Goal: Task Accomplishment & Management: Manage account settings

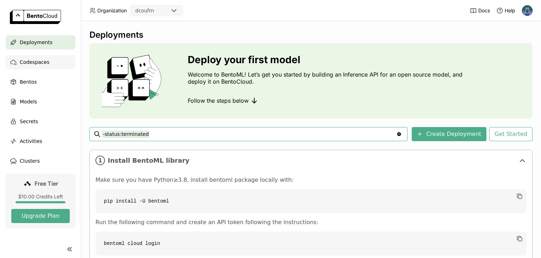
click at [48, 66] on div "Codespaces" at bounding box center [41, 62] width 70 height 14
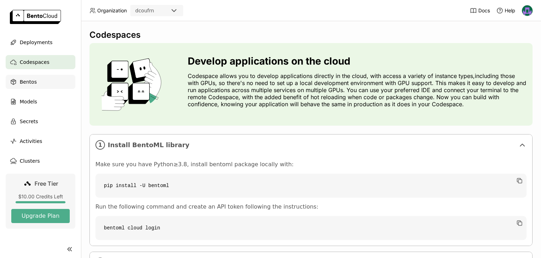
click at [40, 82] on div "Bentos" at bounding box center [41, 82] width 70 height 14
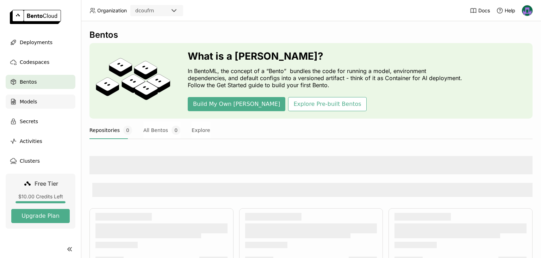
click at [39, 101] on div "Models" at bounding box center [41, 101] width 70 height 14
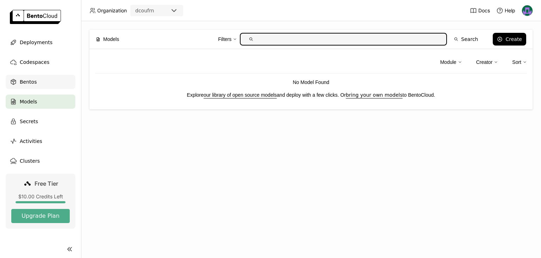
click at [39, 82] on div "Bentos" at bounding box center [41, 82] width 70 height 14
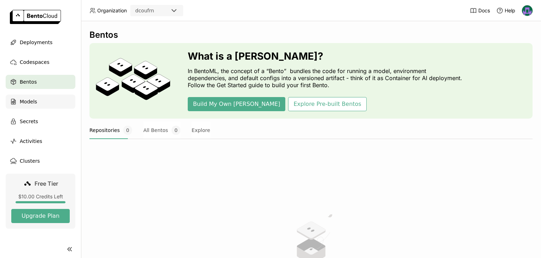
click at [38, 101] on div "Models" at bounding box center [41, 101] width 70 height 14
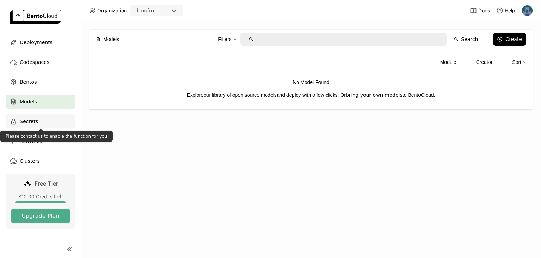
click at [40, 121] on div "Secrets" at bounding box center [41, 121] width 70 height 14
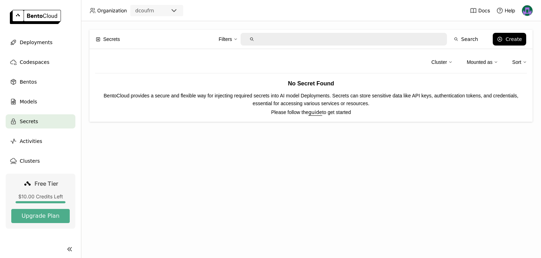
click at [526, 11] on img at bounding box center [527, 10] width 11 height 11
click at [510, 47] on span "API Tokens" at bounding box center [517, 47] width 25 height 6
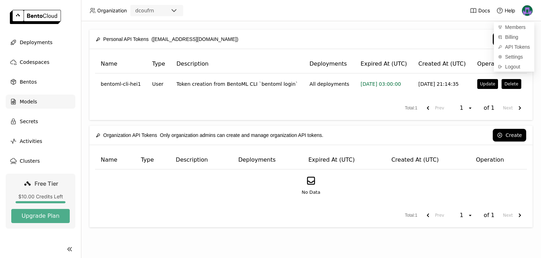
click at [30, 103] on span "Models" at bounding box center [28, 101] width 17 height 8
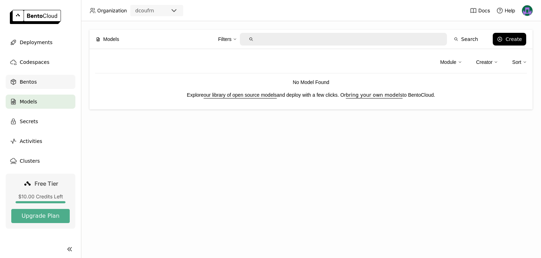
click at [31, 86] on div "Bentos" at bounding box center [41, 82] width 70 height 14
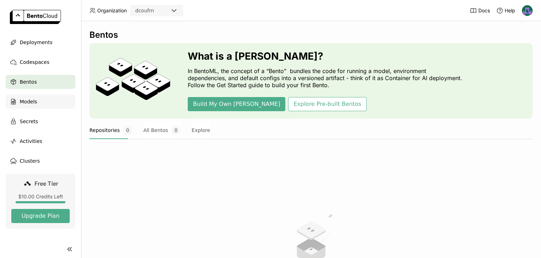
click at [31, 99] on span "Models" at bounding box center [28, 101] width 17 height 8
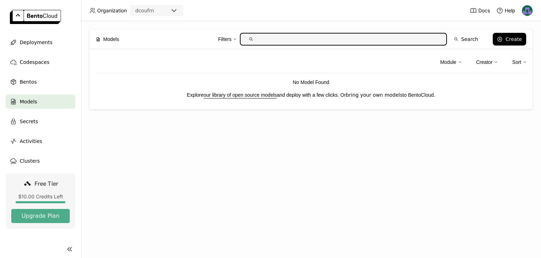
click at [377, 94] on link "bring your own models" at bounding box center [374, 95] width 57 height 6
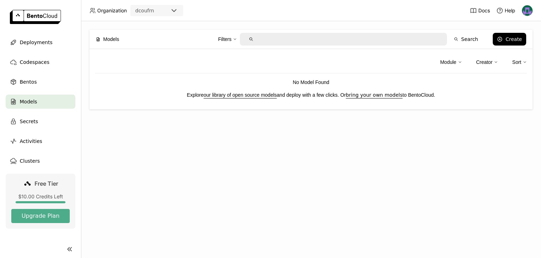
click at [28, 102] on span "Models" at bounding box center [28, 101] width 17 height 8
click at [31, 81] on span "Bentos" at bounding box center [28, 82] width 17 height 8
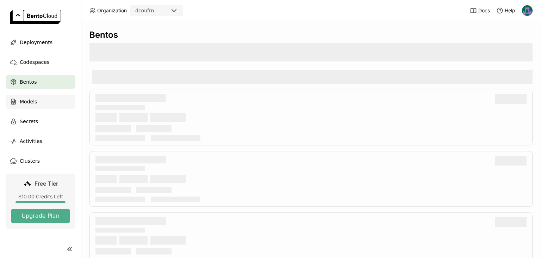
click at [33, 101] on span "Models" at bounding box center [28, 101] width 17 height 8
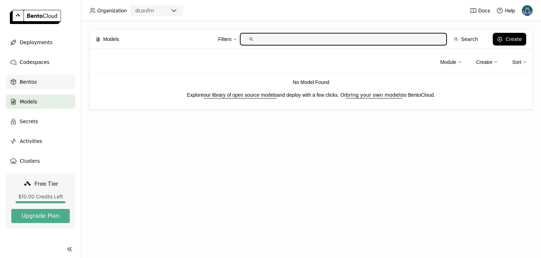
click at [33, 82] on span "Bentos" at bounding box center [28, 82] width 17 height 8
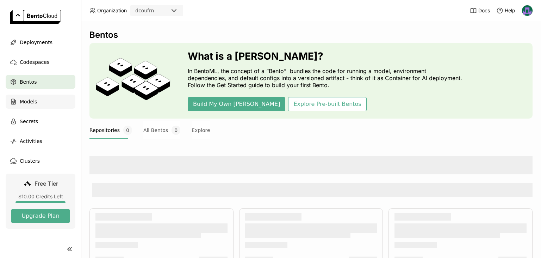
click at [37, 101] on div "Models" at bounding box center [41, 101] width 70 height 14
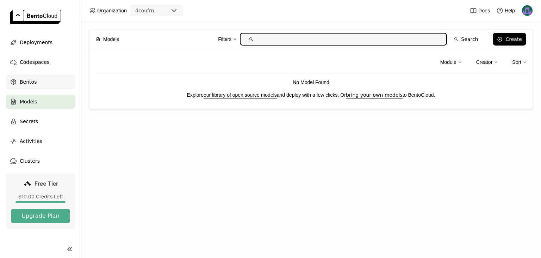
click at [37, 81] on div "Bentos" at bounding box center [41, 82] width 70 height 14
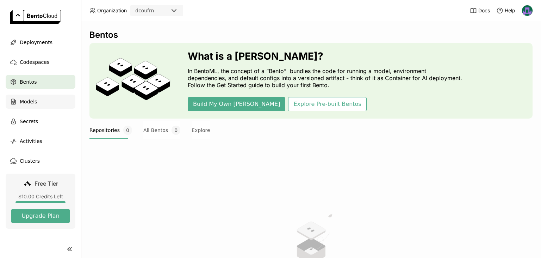
click at [36, 102] on span "Models" at bounding box center [28, 101] width 17 height 8
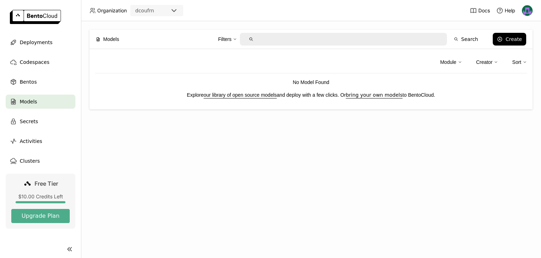
click at [531, 11] on img at bounding box center [527, 10] width 11 height 11
click at [511, 47] on span "API Tokens" at bounding box center [517, 47] width 25 height 6
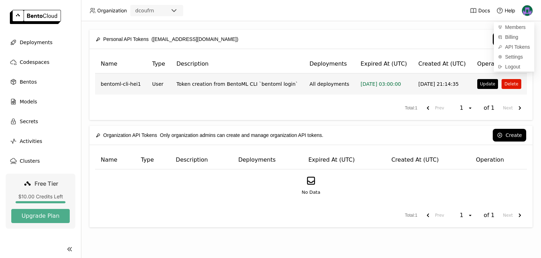
click at [508, 85] on button "Delete" at bounding box center [511, 84] width 19 height 10
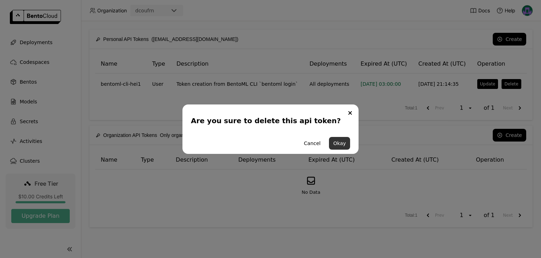
click at [340, 143] on button "Okay" at bounding box center [339, 143] width 21 height 13
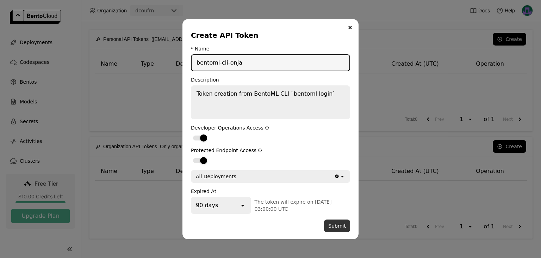
click at [342, 225] on button "Submit" at bounding box center [337, 225] width 26 height 13
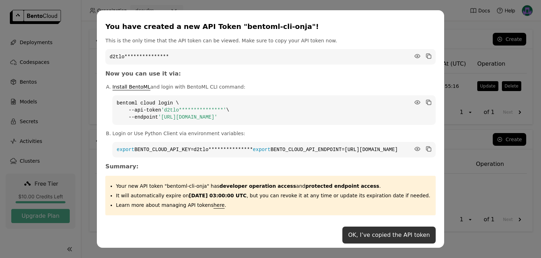
click at [354, 239] on button "OK, I’ve copied the API token" at bounding box center [388, 234] width 93 height 17
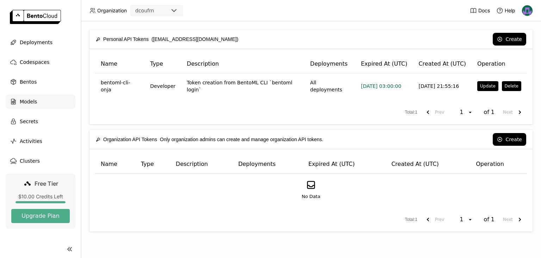
click at [50, 104] on div "Models" at bounding box center [41, 101] width 70 height 14
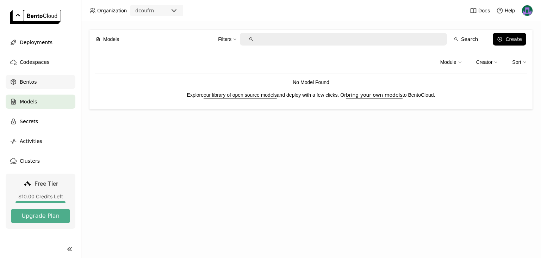
click at [36, 83] on div "Bentos" at bounding box center [41, 82] width 70 height 14
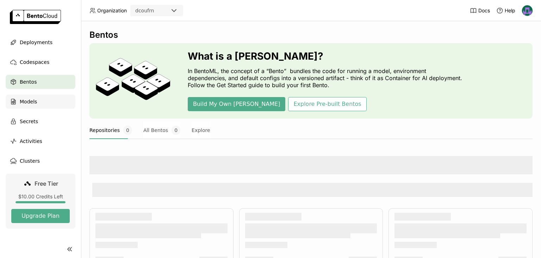
click at [35, 103] on span "Models" at bounding box center [28, 101] width 17 height 8
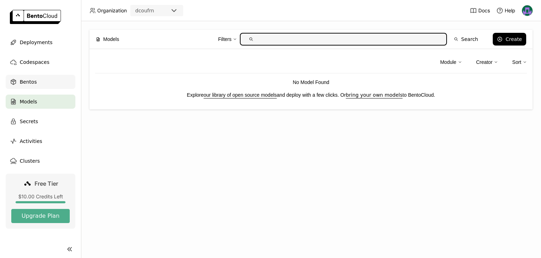
click at [34, 79] on span "Bentos" at bounding box center [28, 82] width 17 height 8
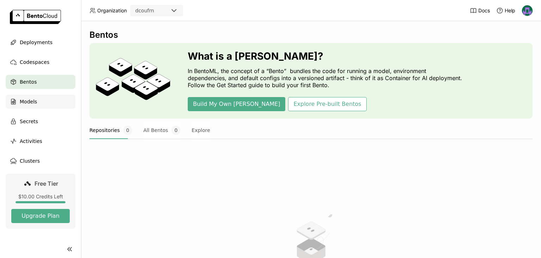
click at [35, 98] on span "Models" at bounding box center [28, 101] width 17 height 8
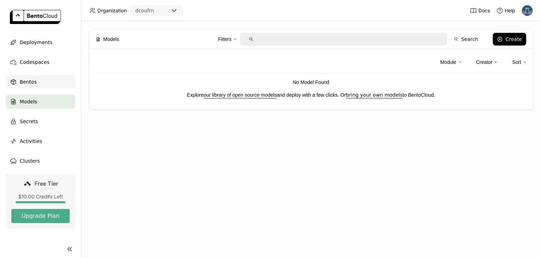
click at [29, 82] on span "Bentos" at bounding box center [28, 82] width 17 height 8
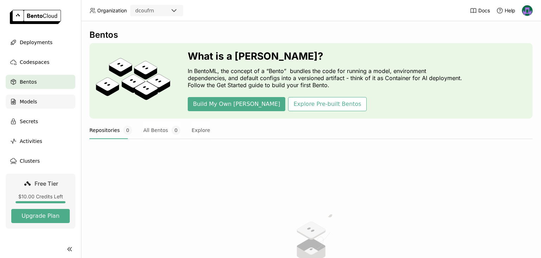
click at [30, 103] on span "Models" at bounding box center [28, 101] width 17 height 8
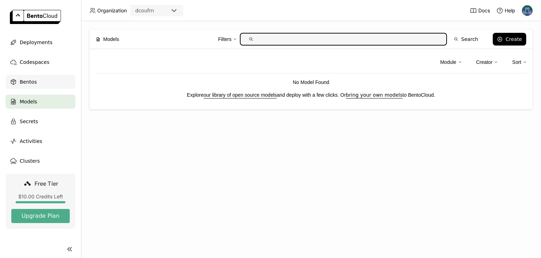
click at [31, 82] on span "Bentos" at bounding box center [28, 82] width 17 height 8
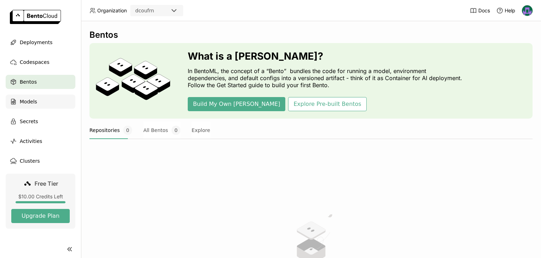
click at [32, 99] on span "Models" at bounding box center [28, 101] width 17 height 8
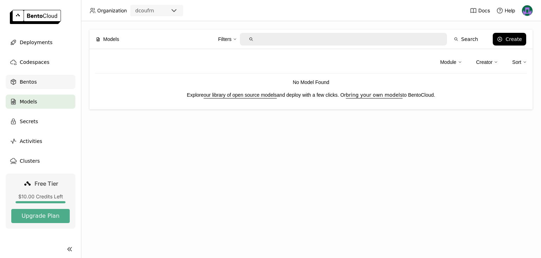
click at [37, 84] on div "Bentos" at bounding box center [41, 82] width 70 height 14
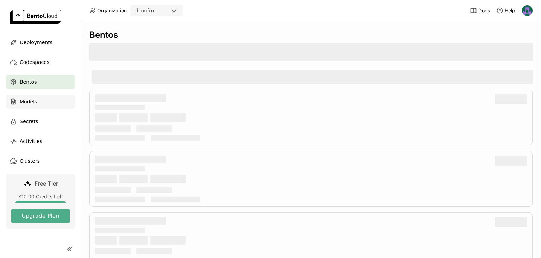
click at [37, 101] on div "Models" at bounding box center [41, 101] width 70 height 14
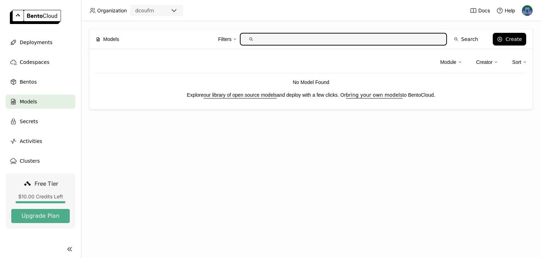
click at [528, 8] on img at bounding box center [527, 10] width 11 height 11
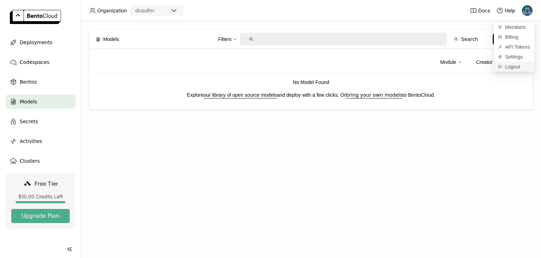
click at [511, 68] on span "Logout" at bounding box center [512, 66] width 15 height 6
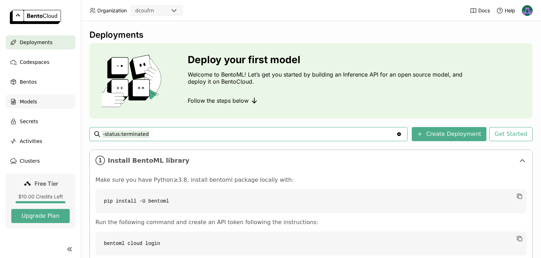
click at [28, 102] on span "Models" at bounding box center [28, 101] width 17 height 8
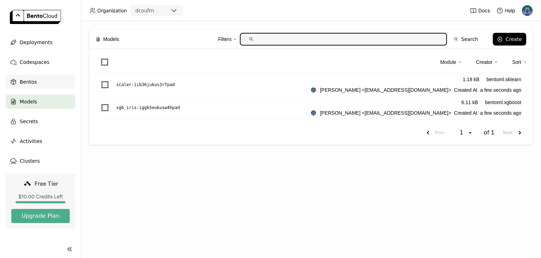
click at [30, 87] on div "Bentos" at bounding box center [41, 82] width 70 height 14
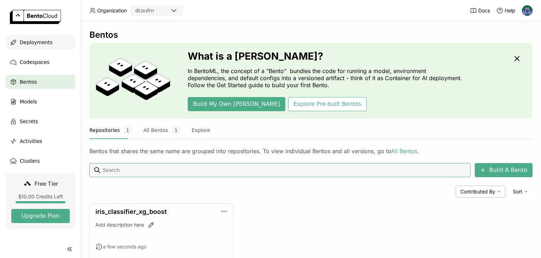
click at [36, 42] on span "Deployments" at bounding box center [36, 42] width 33 height 8
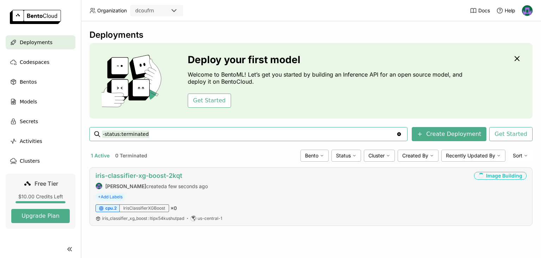
click at [169, 176] on link "iris-classifier-xg-boost-2kqt" at bounding box center [138, 175] width 87 height 7
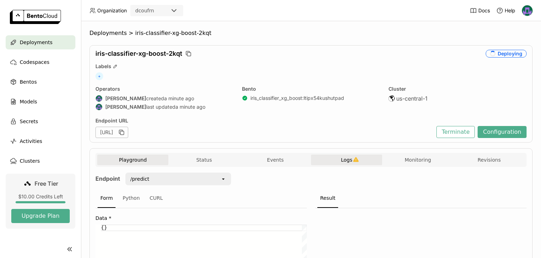
click at [348, 160] on span "Logs" at bounding box center [346, 159] width 11 height 6
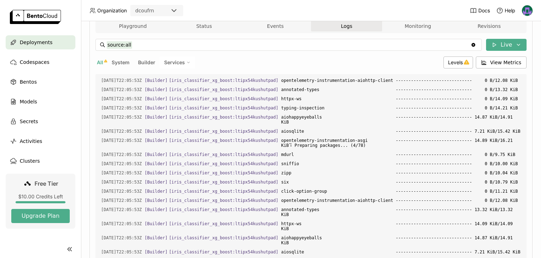
scroll to position [190, 0]
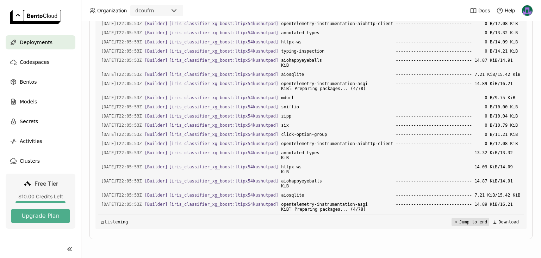
click at [476, 221] on button "Jump to end" at bounding box center [471, 221] width 38 height 8
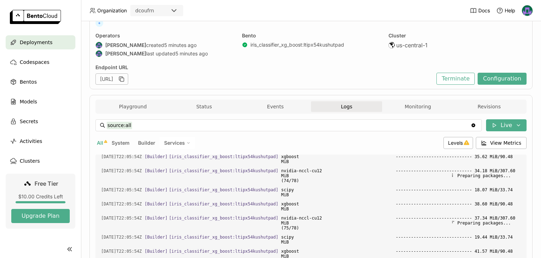
scroll to position [0, 0]
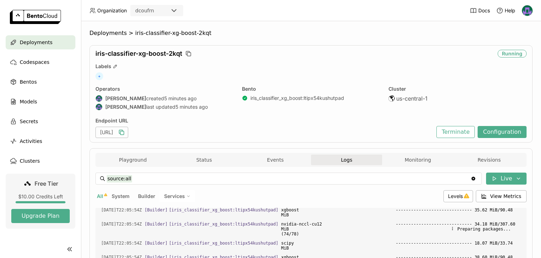
click at [125, 132] on icon "button" at bounding box center [121, 132] width 7 height 7
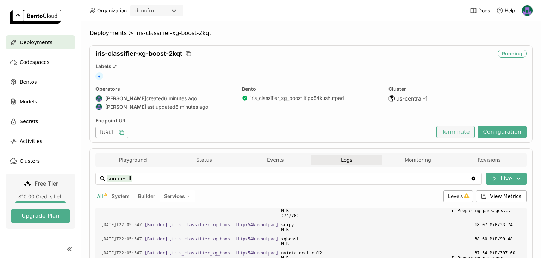
click at [456, 133] on button "Terminate" at bounding box center [456, 132] width 38 height 12
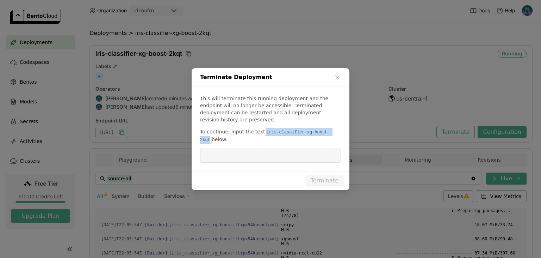
drag, startPoint x: 260, startPoint y: 129, endPoint x: 327, endPoint y: 130, distance: 66.6
click at [327, 130] on code "iris-classifier-xg-boost-2kqt" at bounding box center [265, 136] width 130 height 15
copy code "iris-classifier-xg-boost-2kqt"
click at [272, 153] on input "dialog" at bounding box center [270, 155] width 132 height 13
paste input "iris-classifier-xg-boost-2kqt"
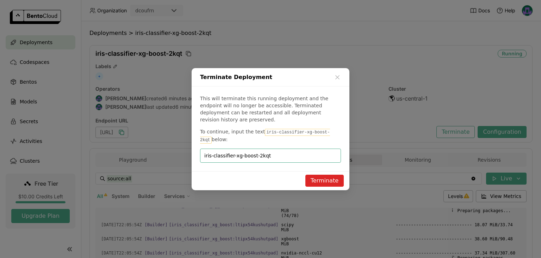
type input "iris-classifier-xg-boost-2kqt"
click at [323, 177] on button "Terminate" at bounding box center [324, 180] width 38 height 12
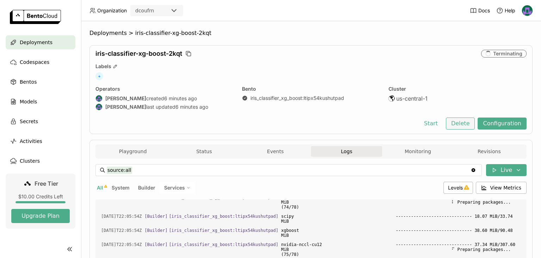
click at [468, 123] on button "Delete" at bounding box center [460, 123] width 29 height 12
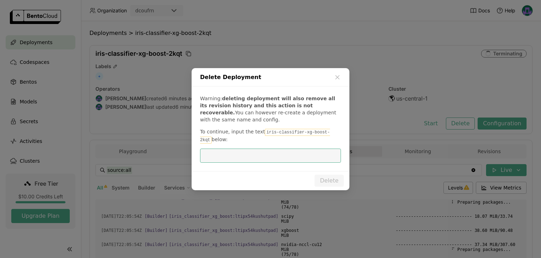
click at [261, 132] on code "iris-classifier-xg-boost-2kqt" at bounding box center [265, 136] width 130 height 15
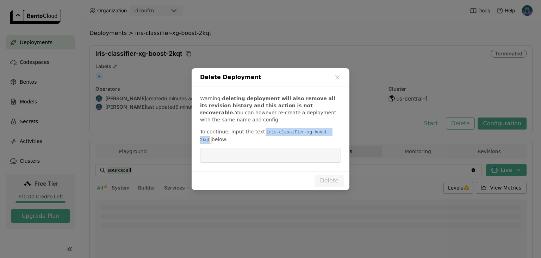
drag, startPoint x: 290, startPoint y: 135, endPoint x: 327, endPoint y: 131, distance: 36.8
click at [327, 131] on code "iris-classifier-xg-boost-2kqt" at bounding box center [265, 136] width 130 height 15
copy code "iris-classifier-xg-boost-2kqt"
click at [262, 156] on input "dialog" at bounding box center [270, 155] width 132 height 13
paste input "iris-classifier-xg-boost-2kqt"
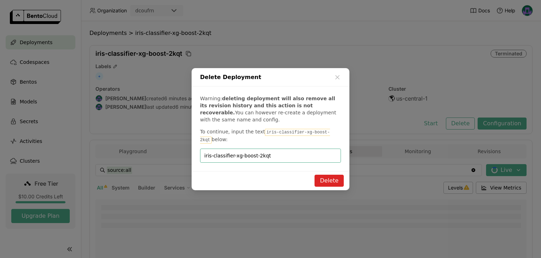
type input "iris-classifier-xg-boost-2kqt"
click at [328, 181] on button "Delete" at bounding box center [329, 180] width 29 height 12
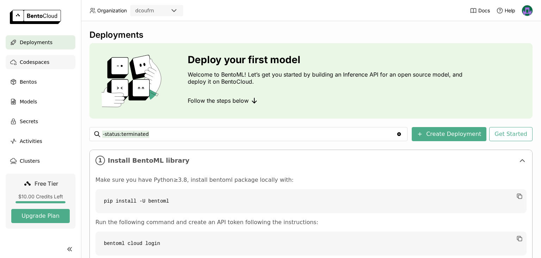
click at [33, 63] on span "Codespaces" at bounding box center [35, 62] width 30 height 8
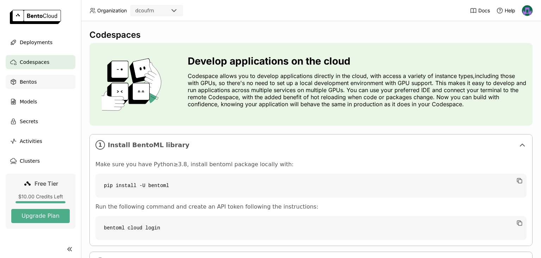
click at [34, 84] on span "Bentos" at bounding box center [28, 82] width 17 height 8
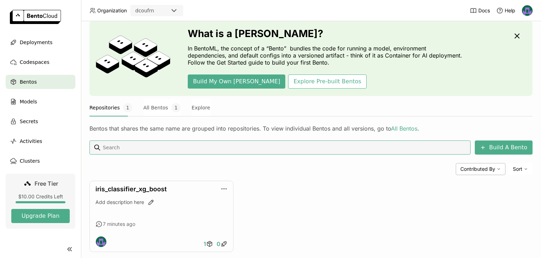
scroll to position [35, 0]
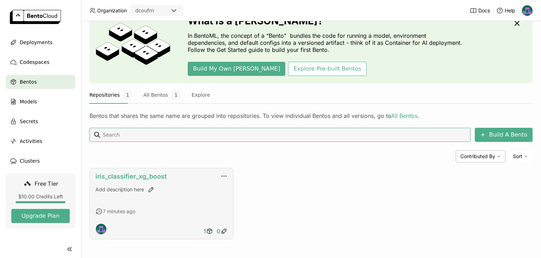
click at [147, 176] on link "iris_classifier_xg_boost" at bounding box center [130, 175] width 71 height 7
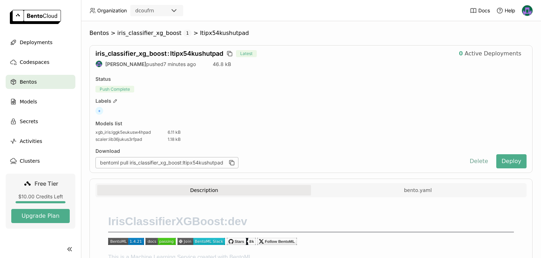
click at [482, 161] on button "Delete" at bounding box center [478, 161] width 29 height 14
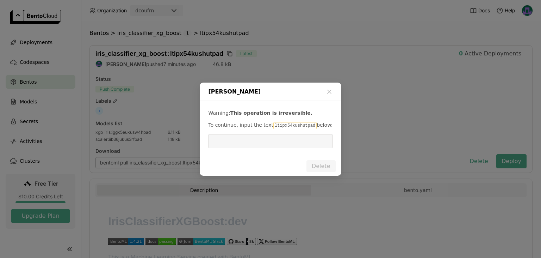
click at [274, 126] on code "ltipx54kushutpad" at bounding box center [294, 125] width 43 height 7
copy p "ltipx54kushutpad"
click at [276, 144] on input "dialog" at bounding box center [270, 140] width 116 height 13
paste input "ltipx54kushutpad"
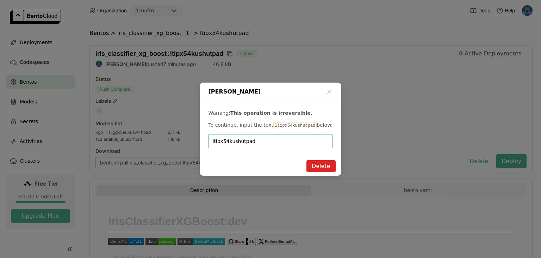
type input "ltipx54kushutpad"
click at [327, 163] on button "Delete" at bounding box center [321, 166] width 29 height 12
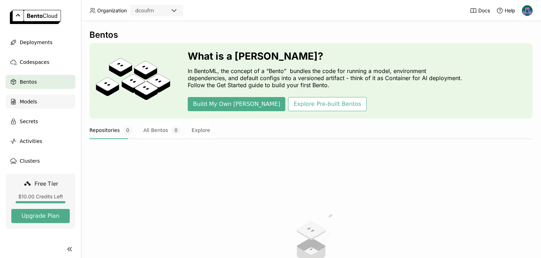
click at [42, 101] on div "Models" at bounding box center [41, 101] width 70 height 14
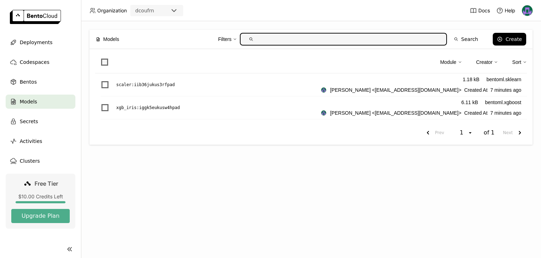
click at [105, 63] on span at bounding box center [104, 61] width 7 height 7
click at [100, 58] on input "checkbox" at bounding box center [100, 58] width 0 height 0
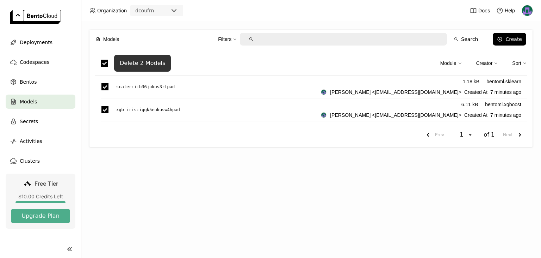
click at [140, 63] on div "Delete 2 Models" at bounding box center [142, 63] width 45 height 7
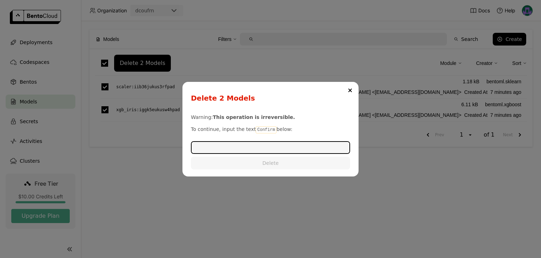
click at [260, 129] on code "Confirm" at bounding box center [266, 129] width 20 height 7
copy p "Confirm"
click at [245, 146] on input "dialog" at bounding box center [271, 147] width 158 height 11
paste input "Confirm"
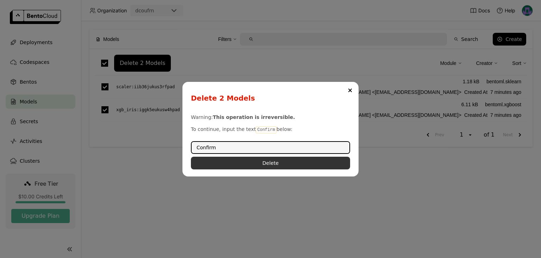
type input "Confirm"
click at [252, 165] on button "Delete" at bounding box center [270, 162] width 159 height 13
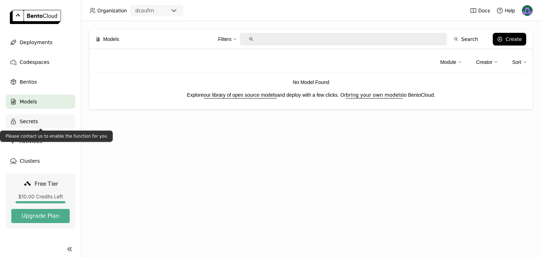
click at [26, 120] on span "Secrets" at bounding box center [29, 121] width 18 height 8
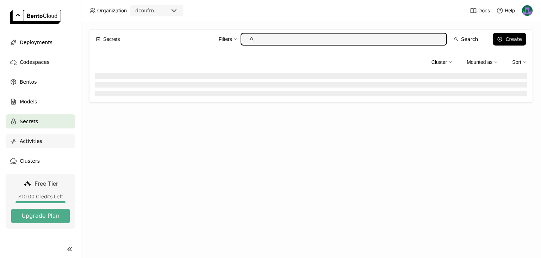
click at [33, 141] on span "Activities" at bounding box center [31, 141] width 23 height 8
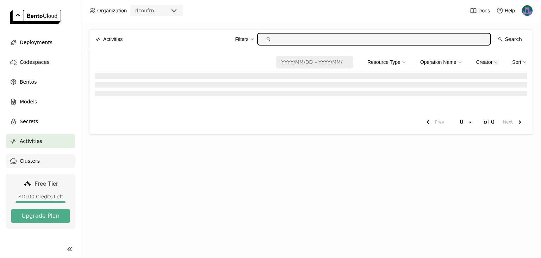
click at [34, 161] on span "Clusters" at bounding box center [30, 160] width 20 height 8
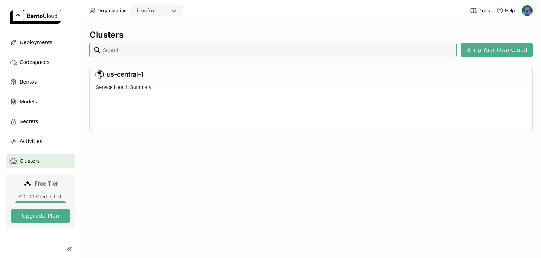
scroll to position [46, 436]
click at [33, 141] on span "Activities" at bounding box center [31, 141] width 23 height 8
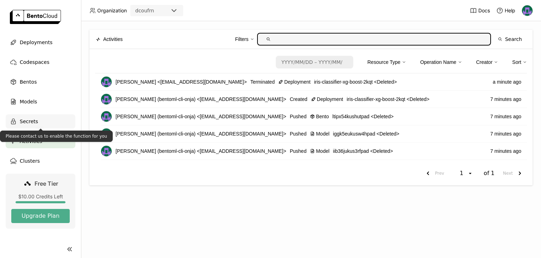
click at [28, 122] on span "Secrets" at bounding box center [29, 121] width 18 height 8
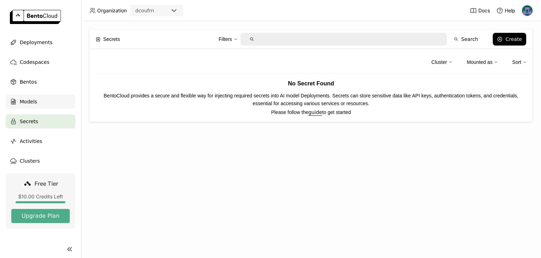
click at [26, 100] on span "Models" at bounding box center [28, 101] width 17 height 8
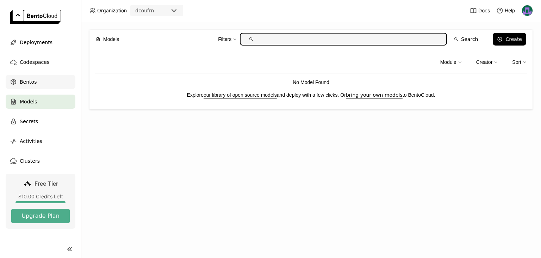
click at [30, 82] on span "Bentos" at bounding box center [28, 82] width 17 height 8
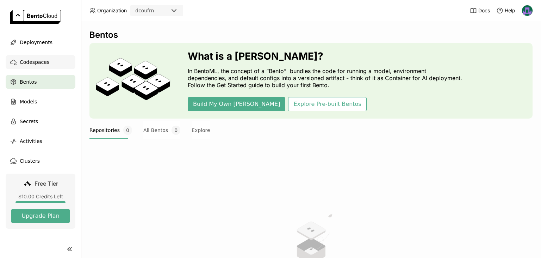
click at [37, 63] on span "Codespaces" at bounding box center [35, 62] width 30 height 8
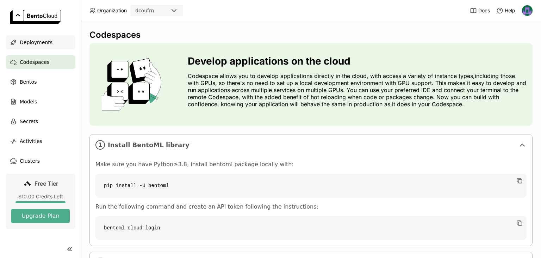
click at [38, 43] on span "Deployments" at bounding box center [36, 42] width 33 height 8
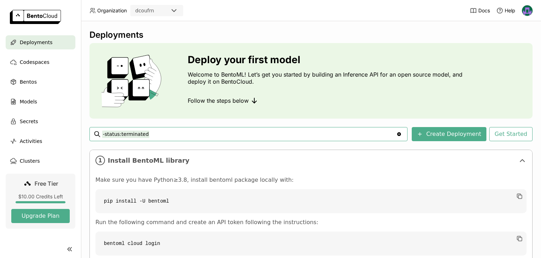
scroll to position [76, 0]
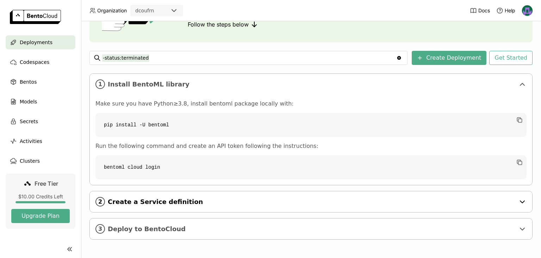
click at [171, 202] on span "Create a Service definition" at bounding box center [312, 202] width 408 height 8
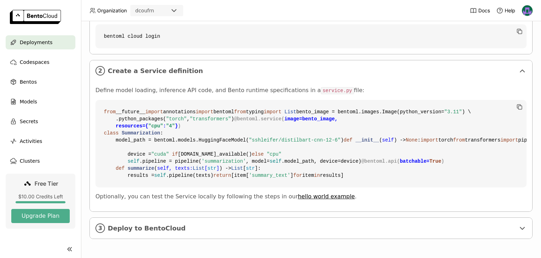
scroll to position [333, 0]
click at [213, 225] on span "Deploy to BentoCloud" at bounding box center [312, 228] width 408 height 8
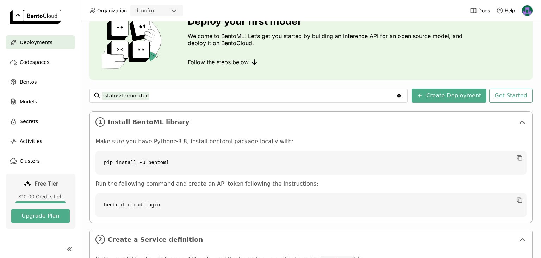
scroll to position [0, 0]
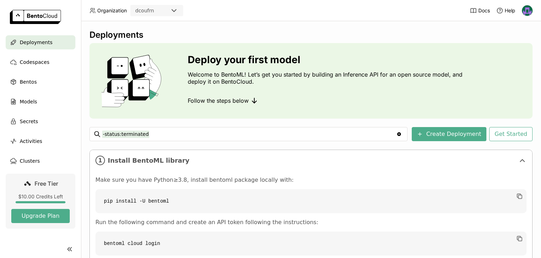
click at [525, 11] on img at bounding box center [527, 10] width 11 height 11
click at [511, 47] on span "API Tokens" at bounding box center [517, 47] width 25 height 6
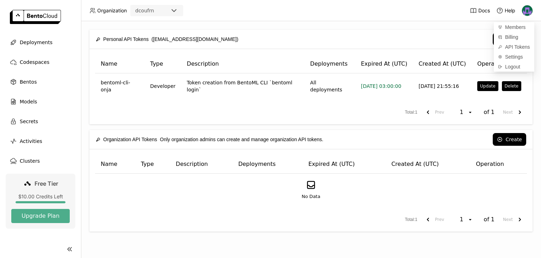
click at [422, 20] on header "Organization dcoufrn Docs Help" at bounding box center [270, 10] width 541 height 21
click at [528, 11] on img at bounding box center [527, 10] width 11 height 11
click at [511, 66] on span "Logout" at bounding box center [512, 66] width 15 height 6
